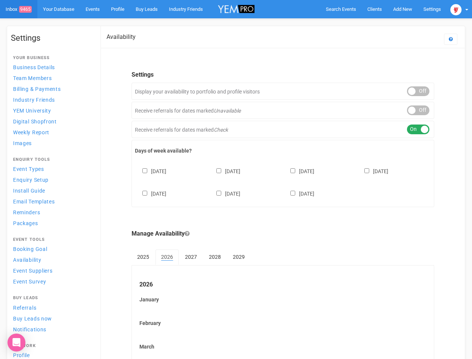
click at [236, 179] on div "[DATE] [DATE] [DATE] [DATE] [DATE] [DATE] [DATE]" at bounding box center [283, 178] width 296 height 45
click at [341, 9] on span "Search Events" at bounding box center [341, 9] width 30 height 6
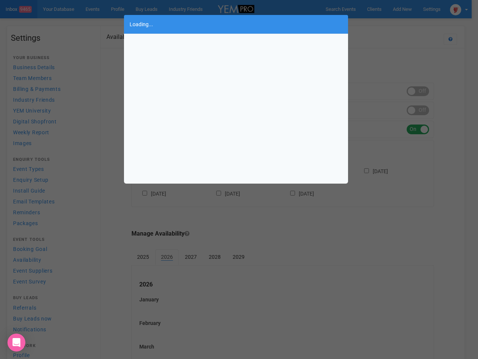
click at [403, 9] on div "Loading..." at bounding box center [239, 179] width 478 height 359
click at [385, 24] on div "Loading..." at bounding box center [239, 179] width 478 height 359
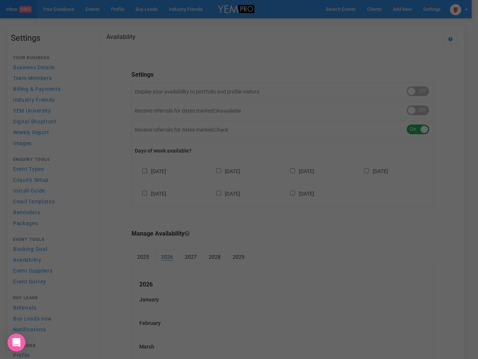
click at [459, 9] on div at bounding box center [239, 179] width 478 height 359
click at [418, 91] on div at bounding box center [239, 179] width 478 height 359
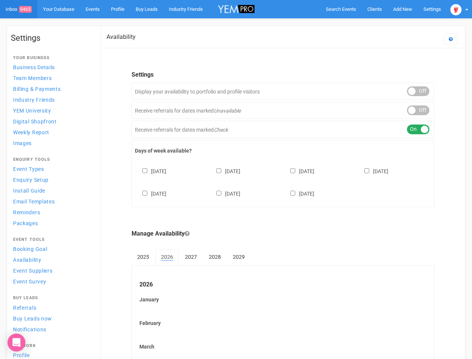
click at [418, 110] on div "ON OFF" at bounding box center [418, 110] width 22 height 10
click at [418, 129] on div "ON OFF" at bounding box center [418, 129] width 22 height 10
click at [283, 181] on div "[DATE] [DATE] [DATE] [DATE] [DATE] [DATE] [DATE]" at bounding box center [283, 178] width 296 height 45
